Goal: Information Seeking & Learning: Learn about a topic

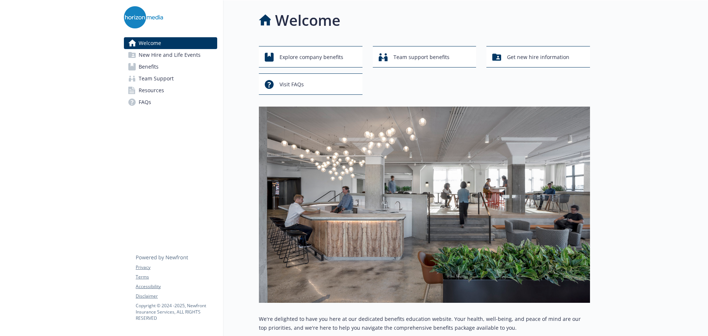
click at [157, 66] on span "Benefits" at bounding box center [149, 67] width 20 height 12
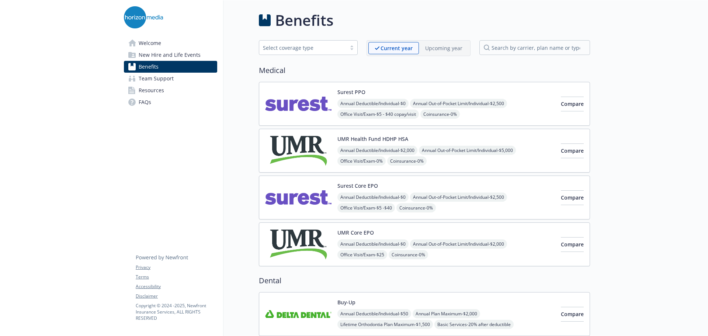
click at [151, 42] on span "Welcome" at bounding box center [150, 43] width 23 height 12
